Goal: Transaction & Acquisition: Obtain resource

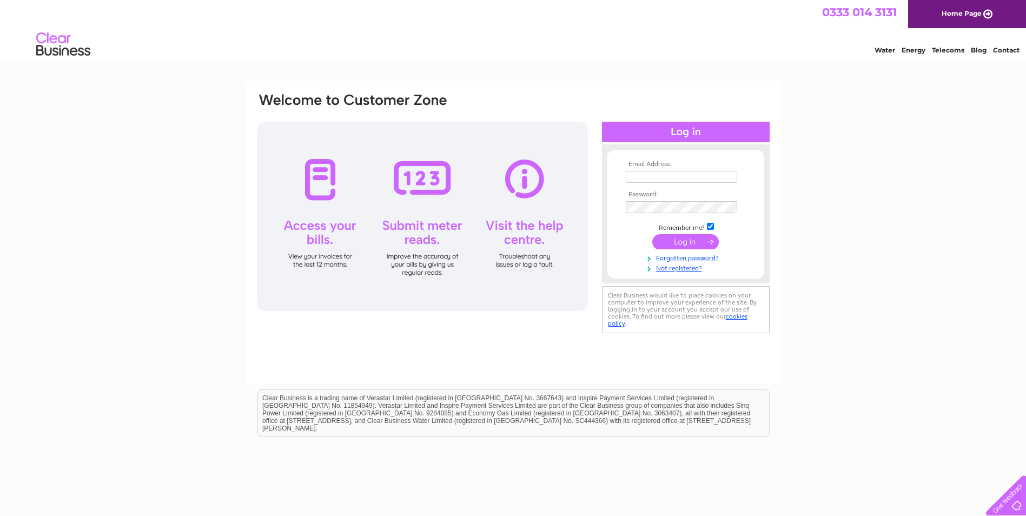
type input "accounts@rackheathvets.co.uk"
click at [680, 242] on input "submit" at bounding box center [685, 241] width 66 height 15
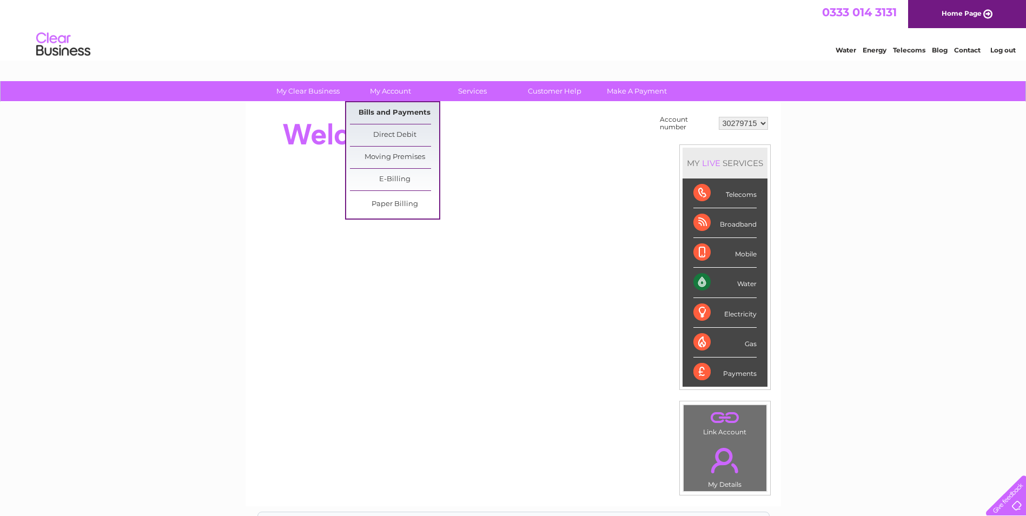
click at [394, 108] on link "Bills and Payments" at bounding box center [394, 113] width 89 height 22
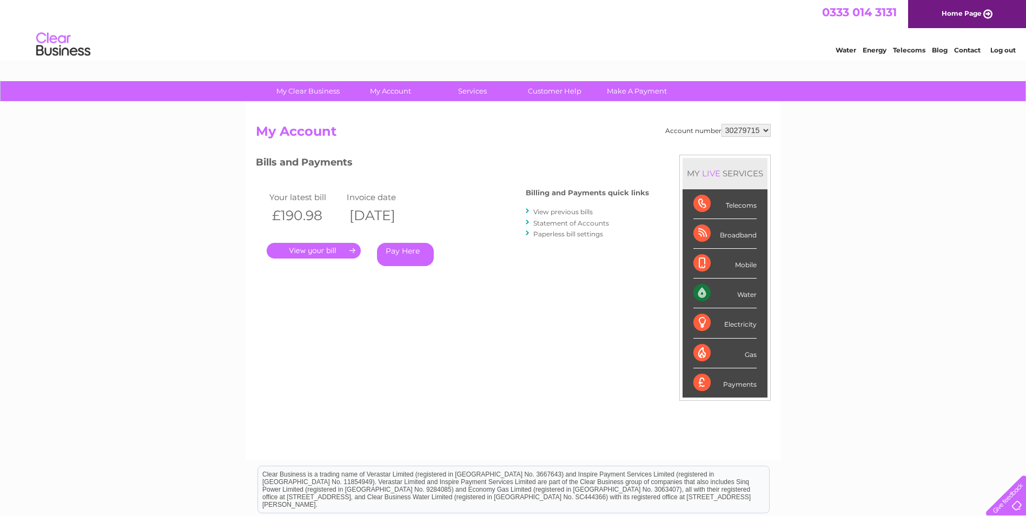
click at [327, 254] on link "." at bounding box center [314, 251] width 94 height 16
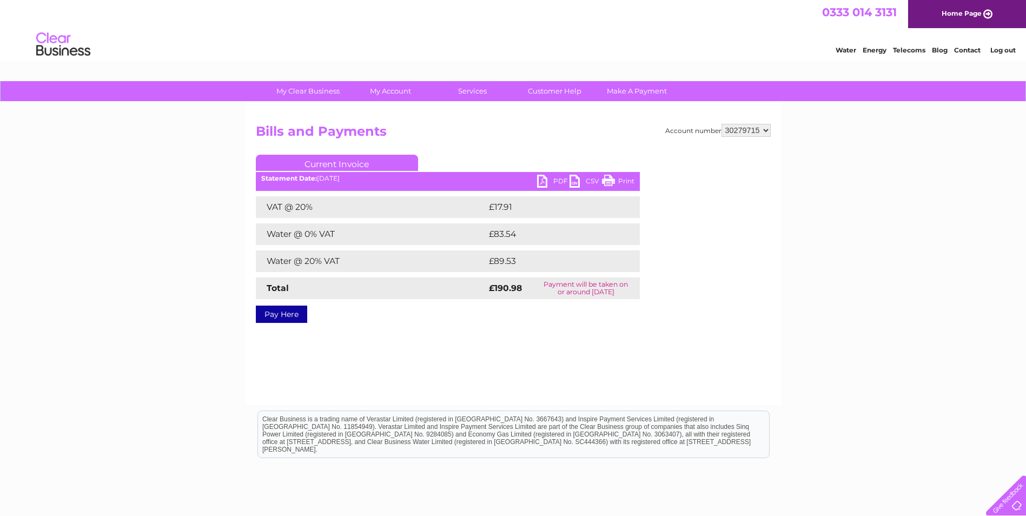
click at [547, 181] on link "PDF" at bounding box center [553, 183] width 32 height 16
click at [551, 179] on link "PDF" at bounding box center [553, 183] width 32 height 16
